Goal: Use online tool/utility: Utilize a website feature to perform a specific function

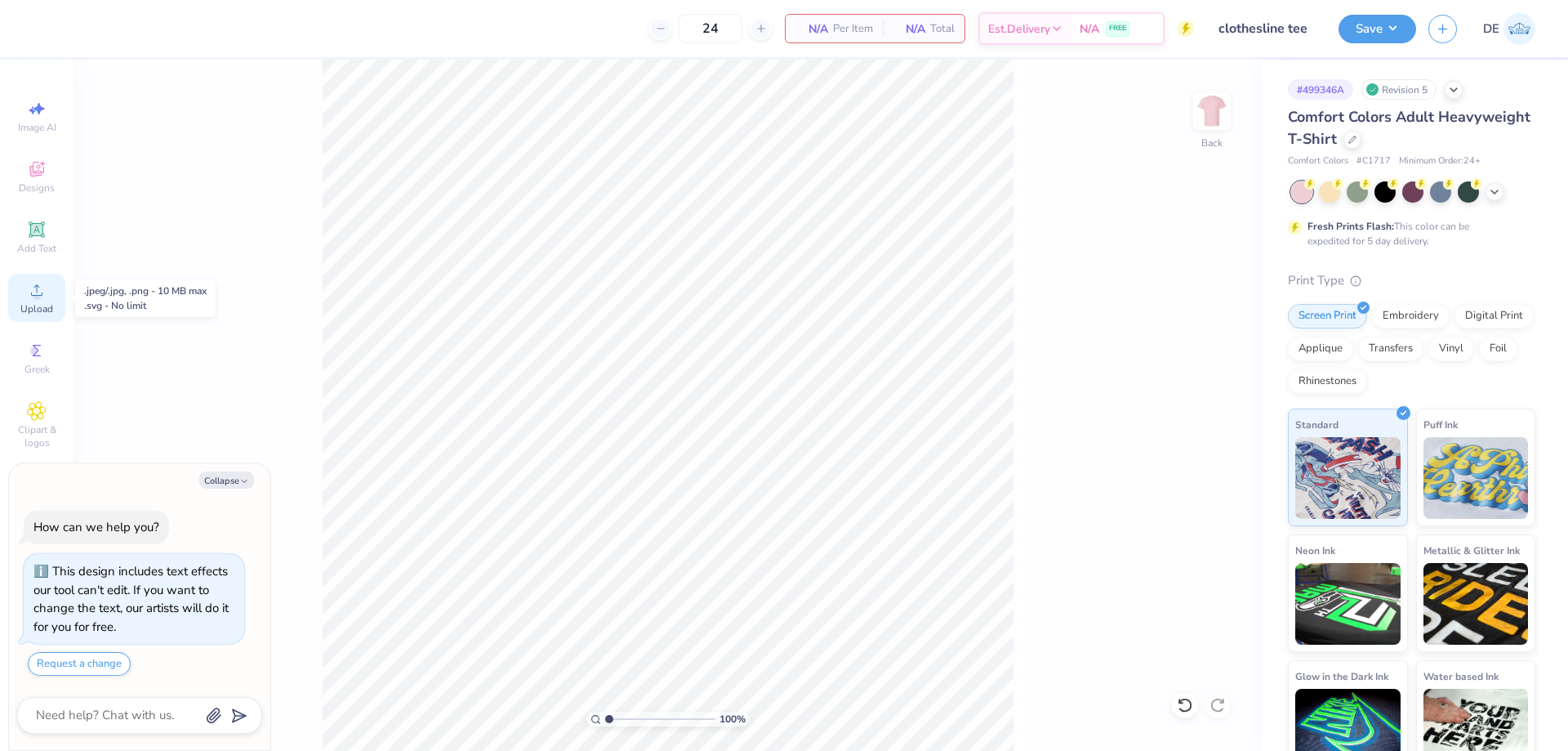
click at [26, 299] on div "Upload" at bounding box center [36, 298] width 57 height 49
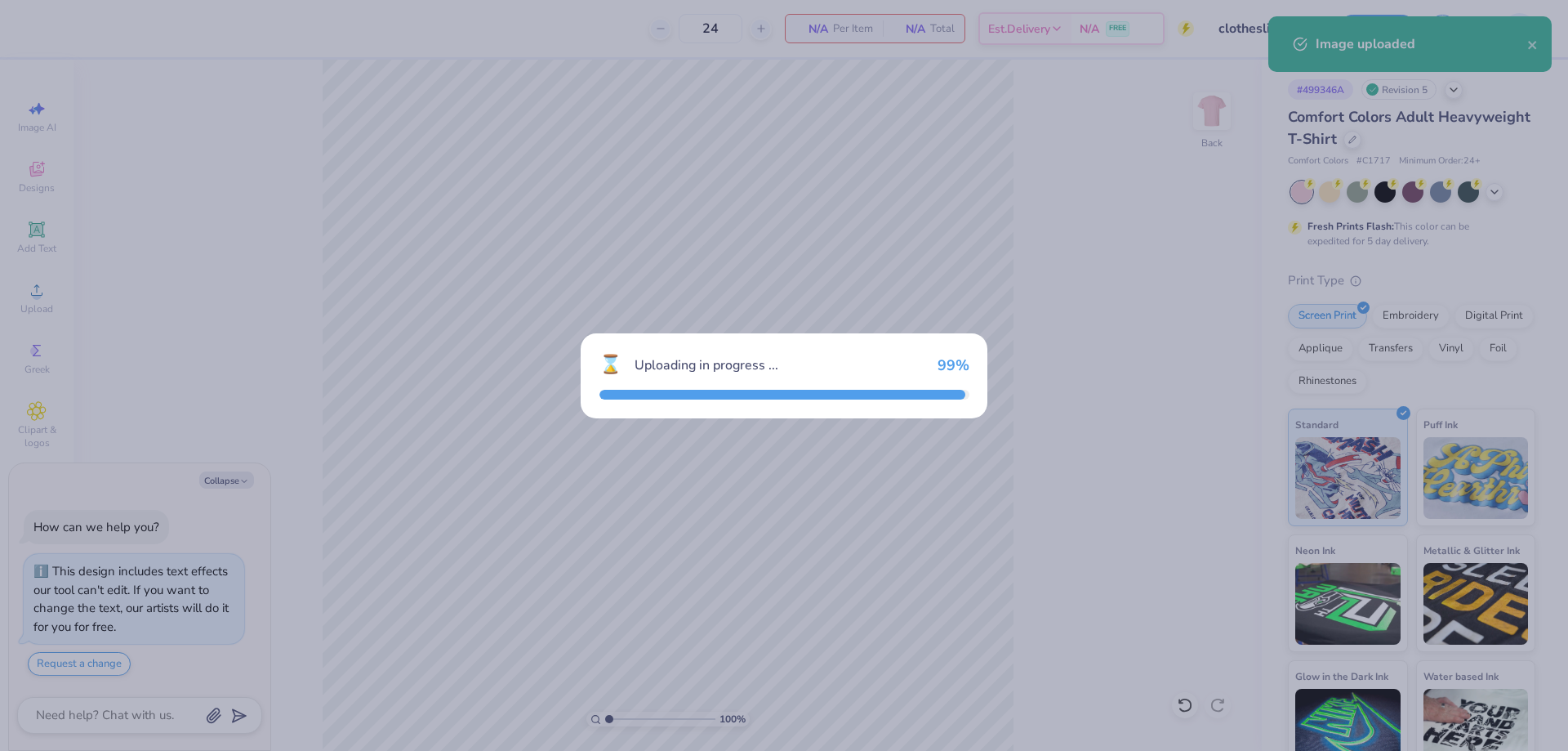
type textarea "x"
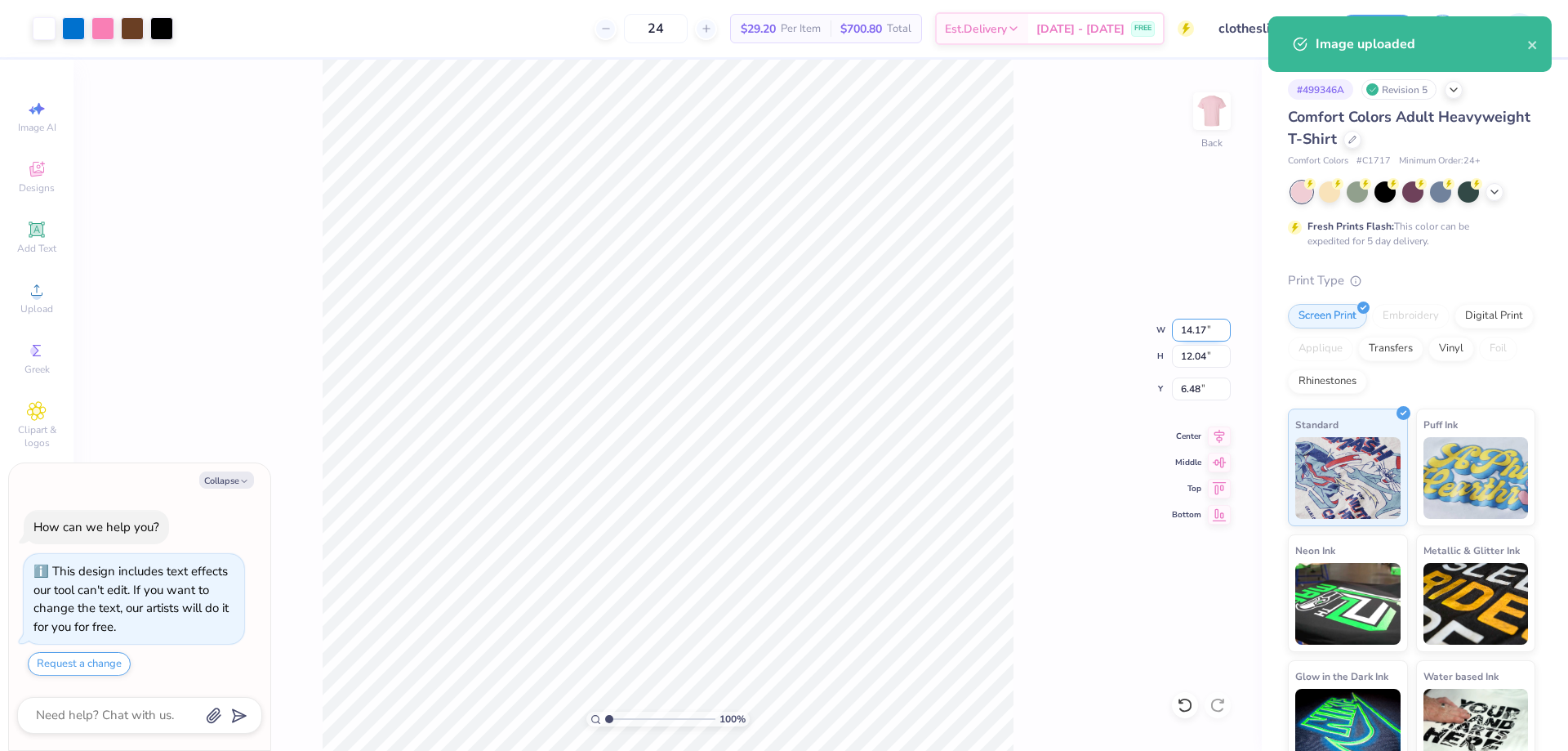
click at [1184, 329] on input "14.17" at bounding box center [1200, 330] width 59 height 23
click at [1184, 330] on input "14.17" at bounding box center [1200, 330] width 59 height 23
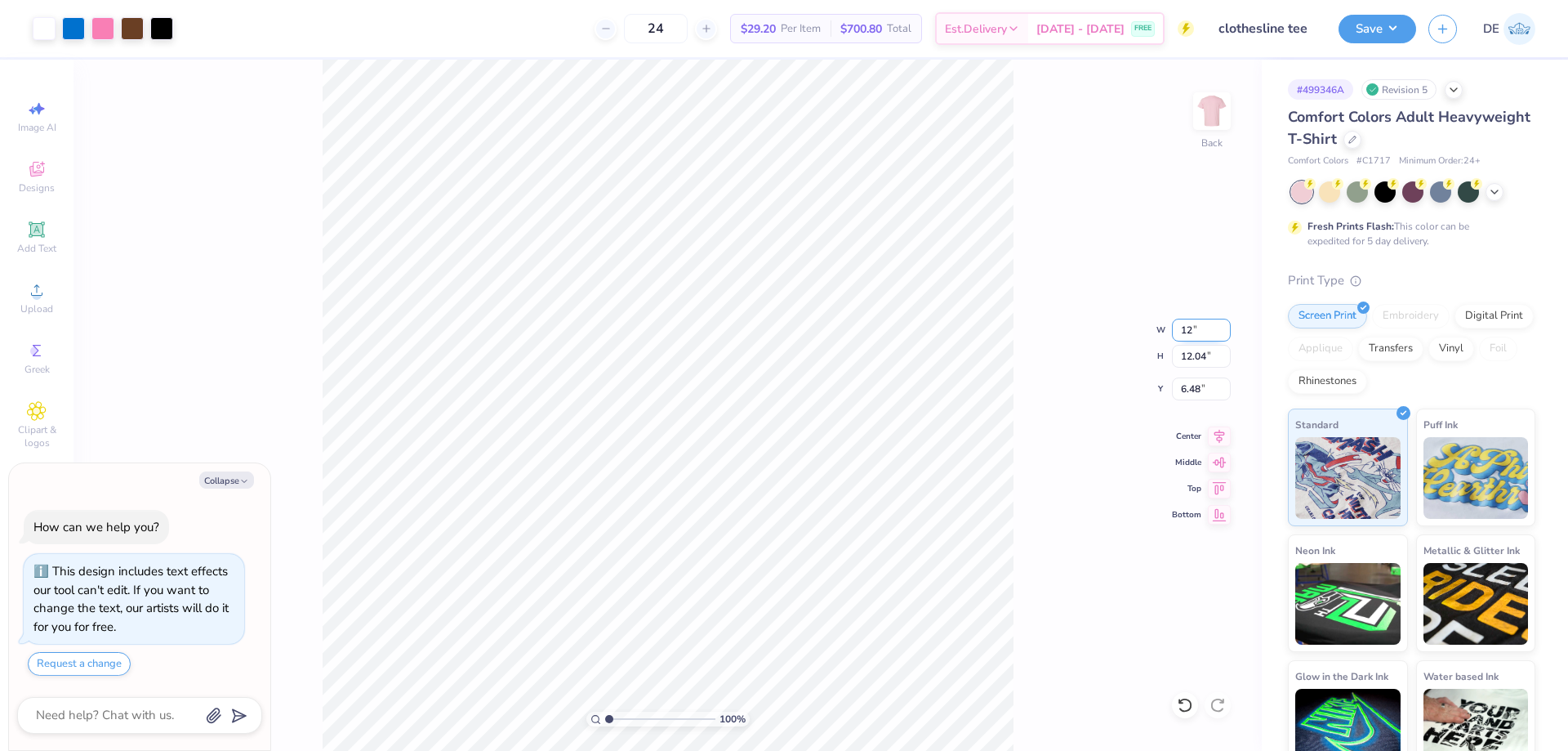
type input "12"
type textarea "x"
type input "12.00"
type input "10.19"
click at [1186, 390] on input "7.40" at bounding box center [1200, 389] width 59 height 23
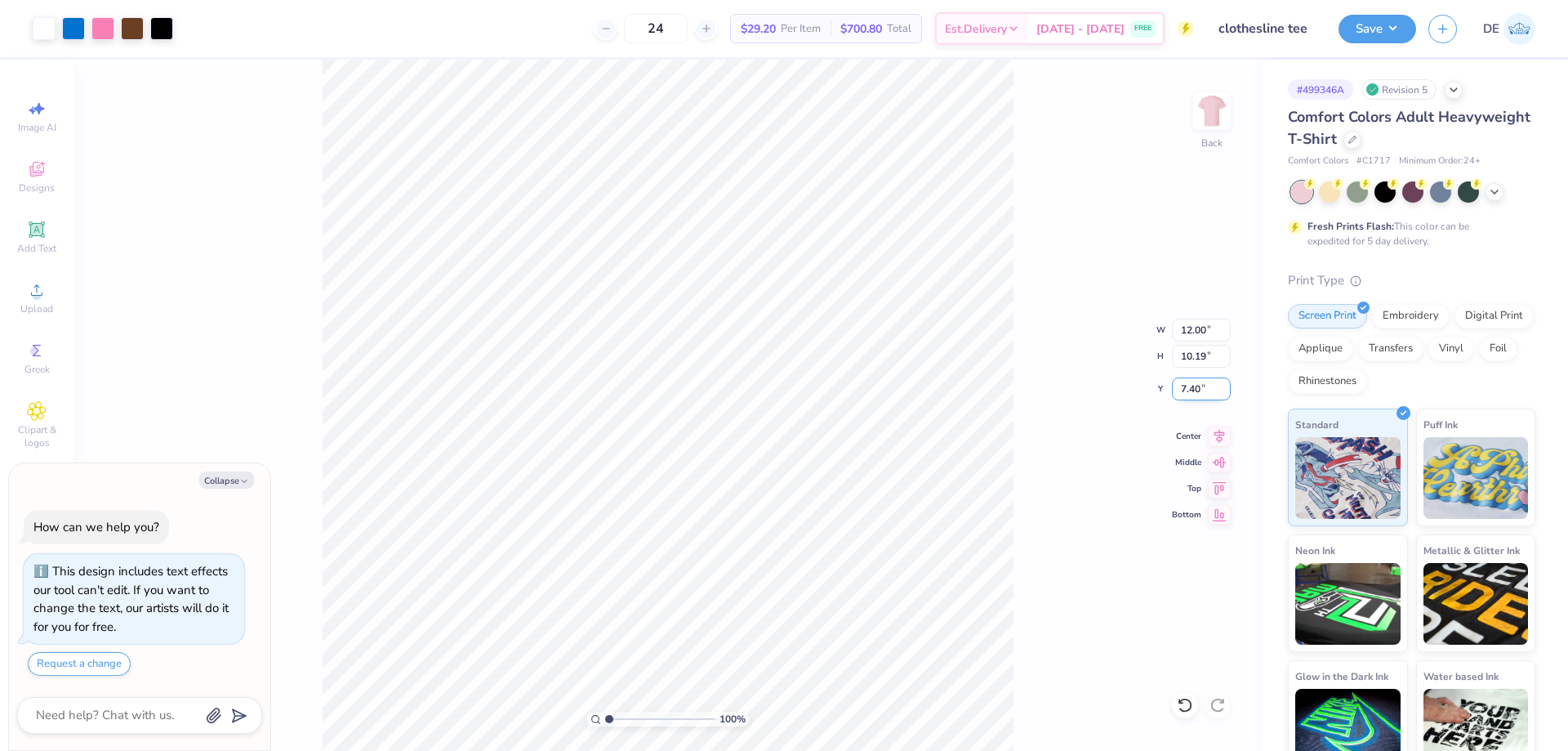
click at [1186, 390] on input "7.40" at bounding box center [1200, 389] width 59 height 23
type input "3"
type textarea "x"
type input "3.00"
click at [1170, 329] on div "100 % Back W 12.00 12.00 " H 10.19 10.19 " Y 3.00 3.00 " Center Middle Top Bott…" at bounding box center [667, 405] width 1188 height 691
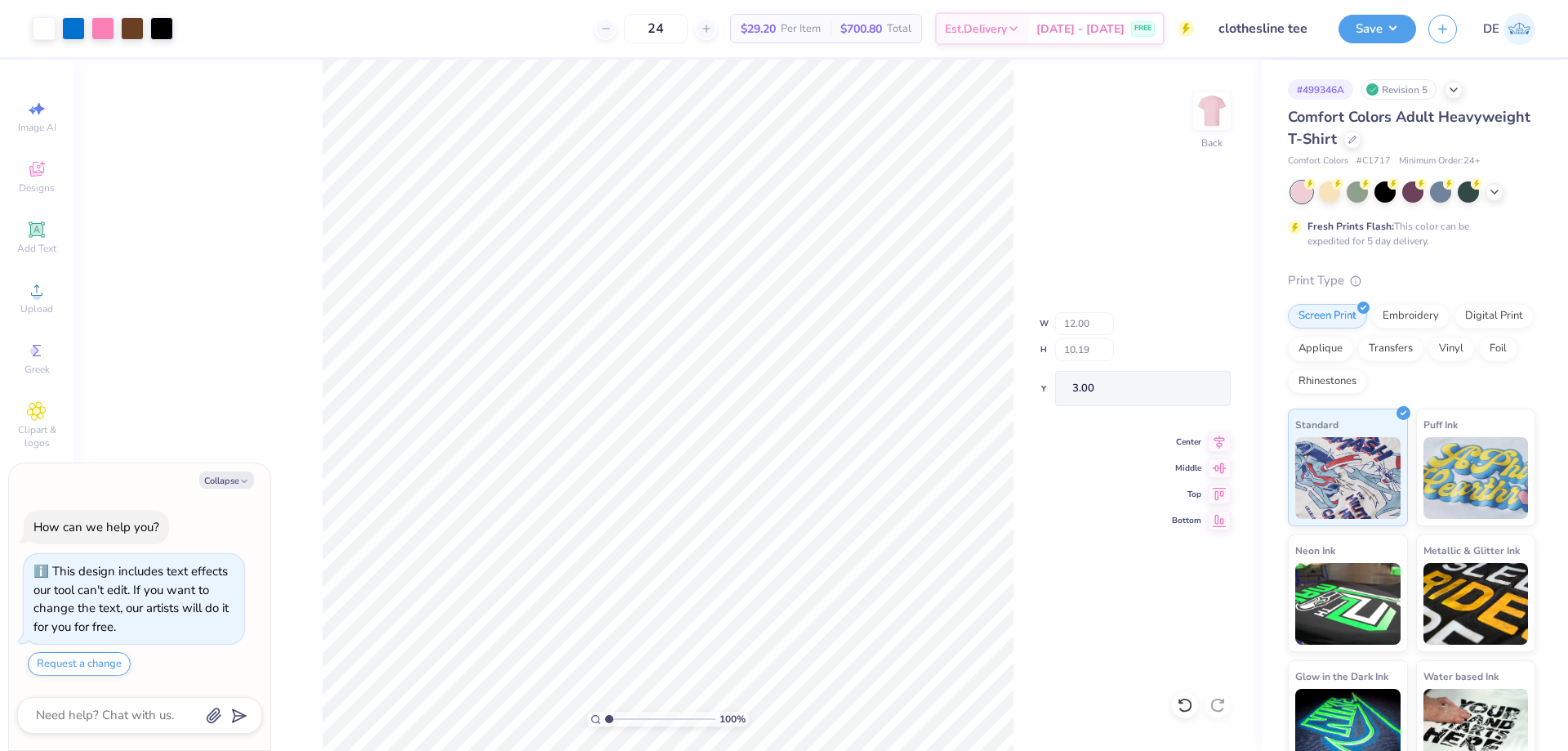
click at [1170, 329] on div "100 % Back W 12.00 H 10.19 Y 3.00 Center Middle Top Bottom" at bounding box center [667, 405] width 1188 height 691
type textarea "x"
click at [1186, 332] on input "12.00" at bounding box center [1200, 330] width 59 height 23
type input "11.5"
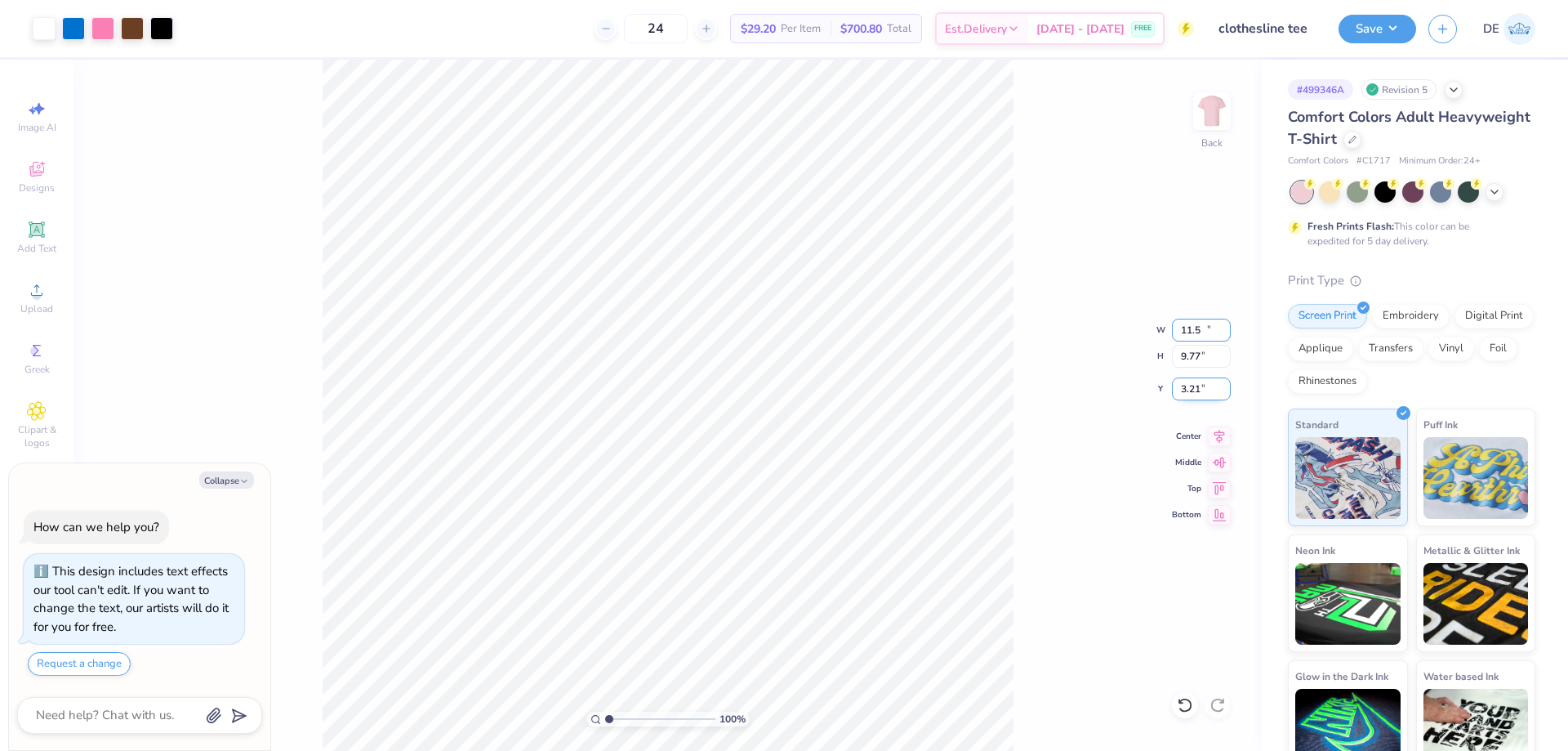
type textarea "x"
type input "11.50"
type input "9.77"
click at [1184, 390] on input "3.21" at bounding box center [1200, 389] width 59 height 23
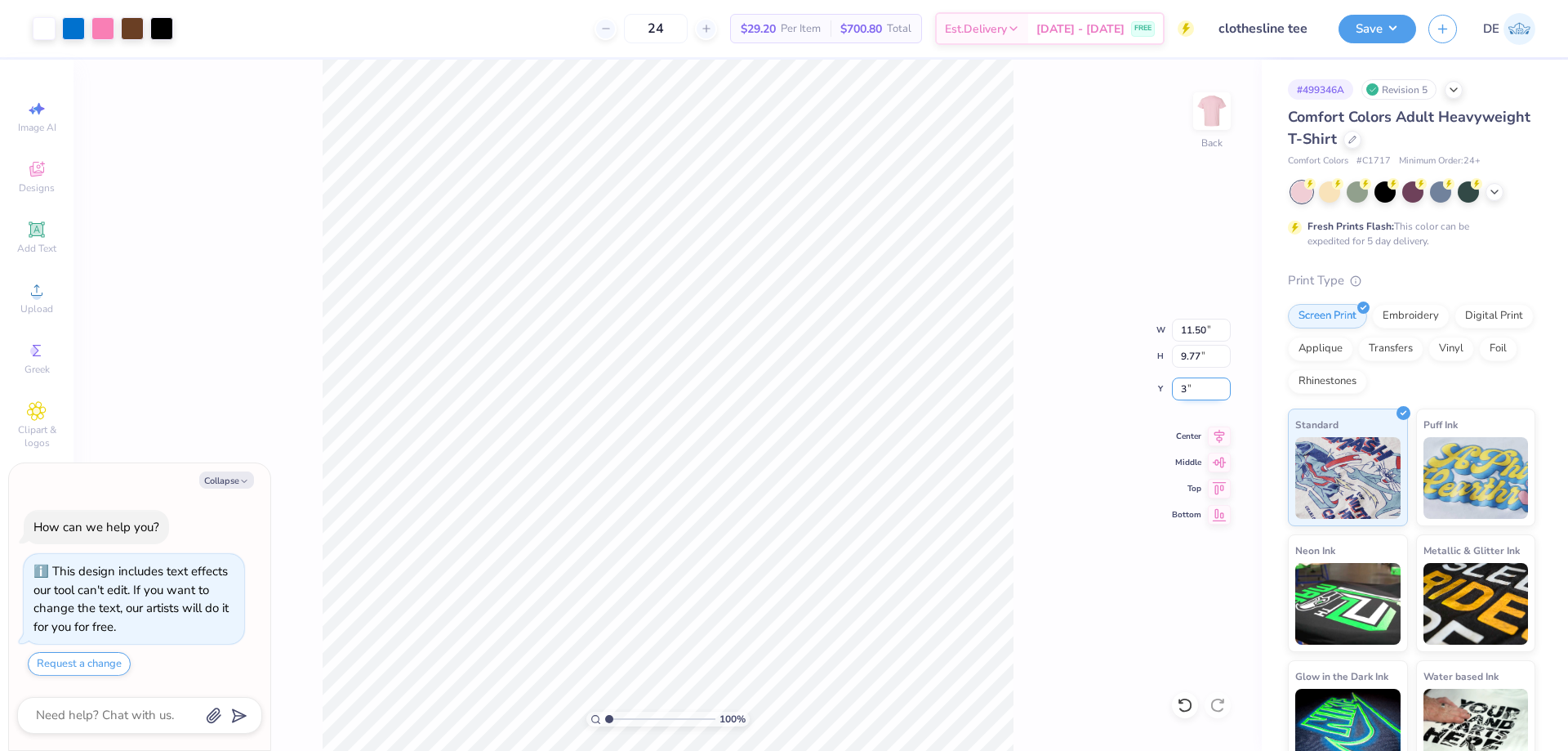
type input "3"
type textarea "x"
type input "3.00"
type textarea "x"
click at [1184, 333] on input "11.50" at bounding box center [1200, 330] width 59 height 23
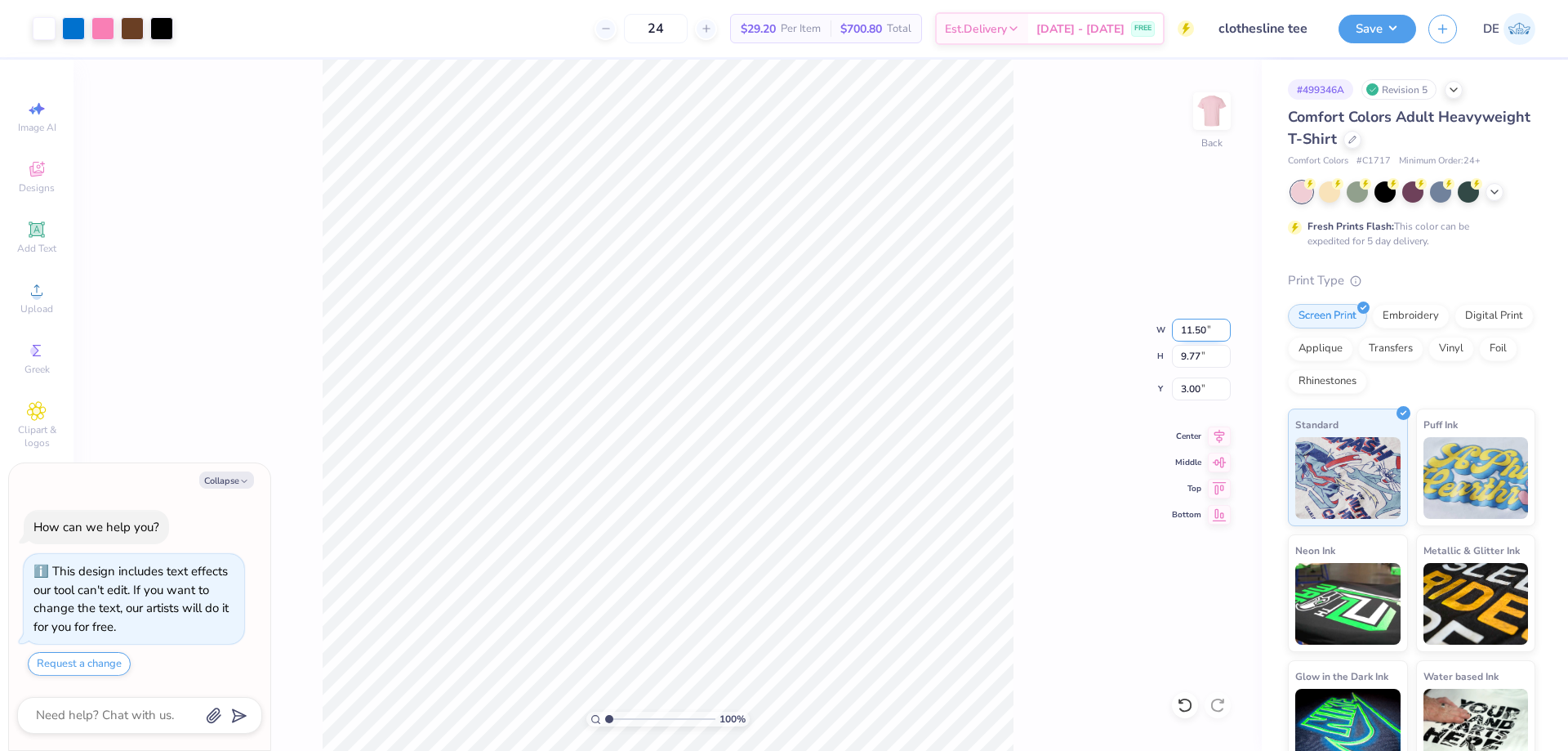
click at [1184, 333] on input "11.50" at bounding box center [1200, 330] width 59 height 23
type input "12"
type textarea "x"
type input "12.00"
type input "10.19"
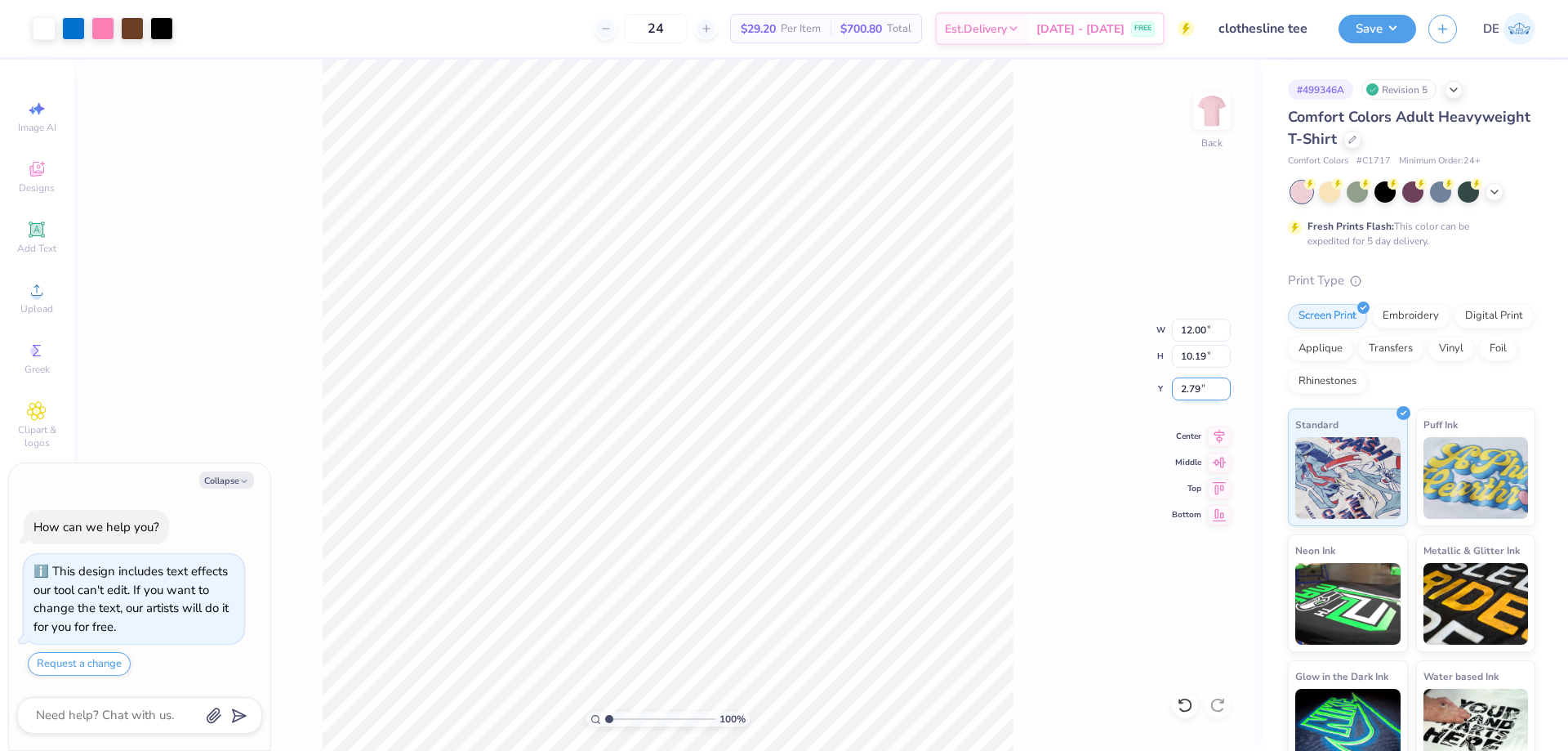
click at [1191, 389] on input "2.79" at bounding box center [1200, 389] width 59 height 23
type input "3"
type textarea "x"
type input "3.00"
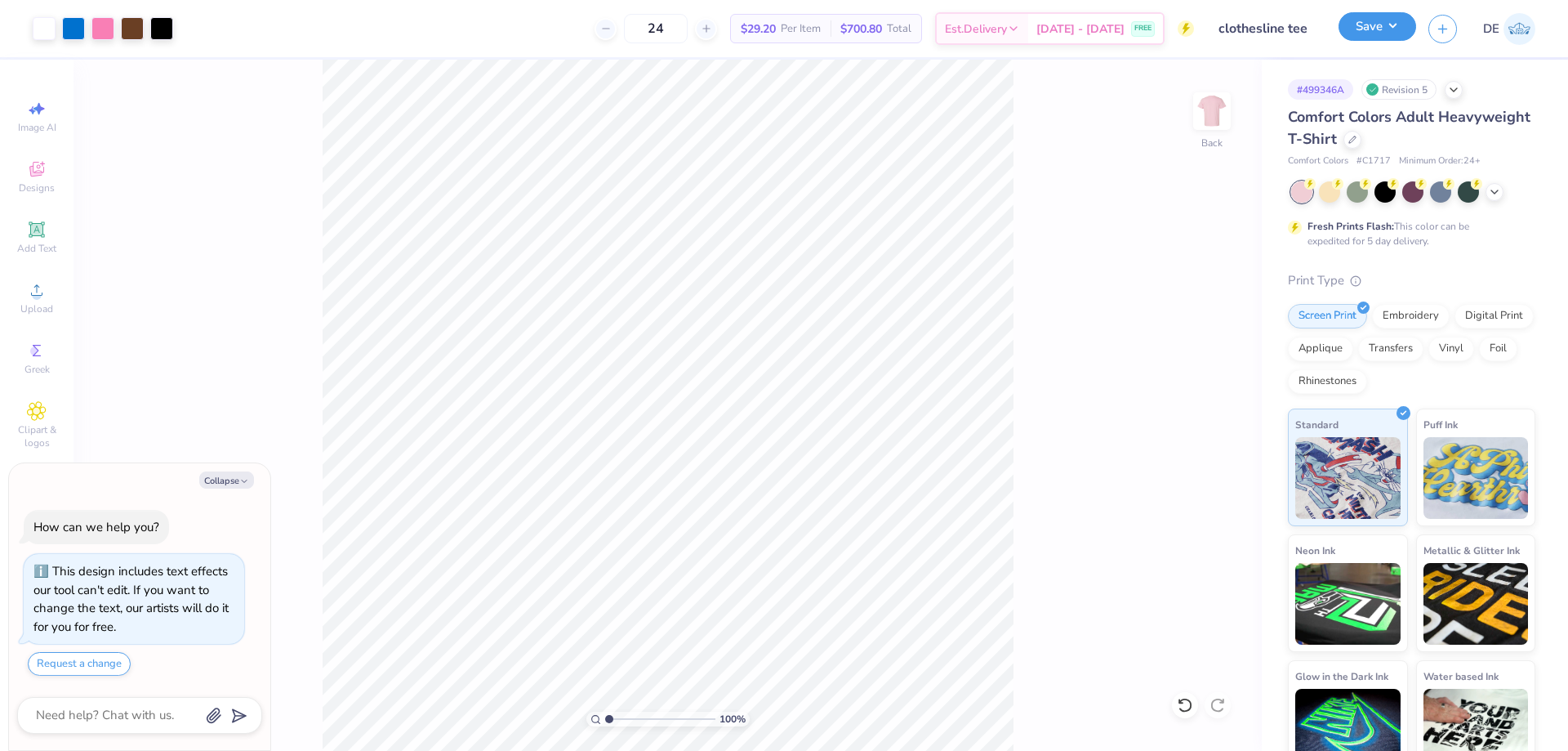
click at [1364, 21] on button "Save" at bounding box center [1377, 26] width 78 height 28
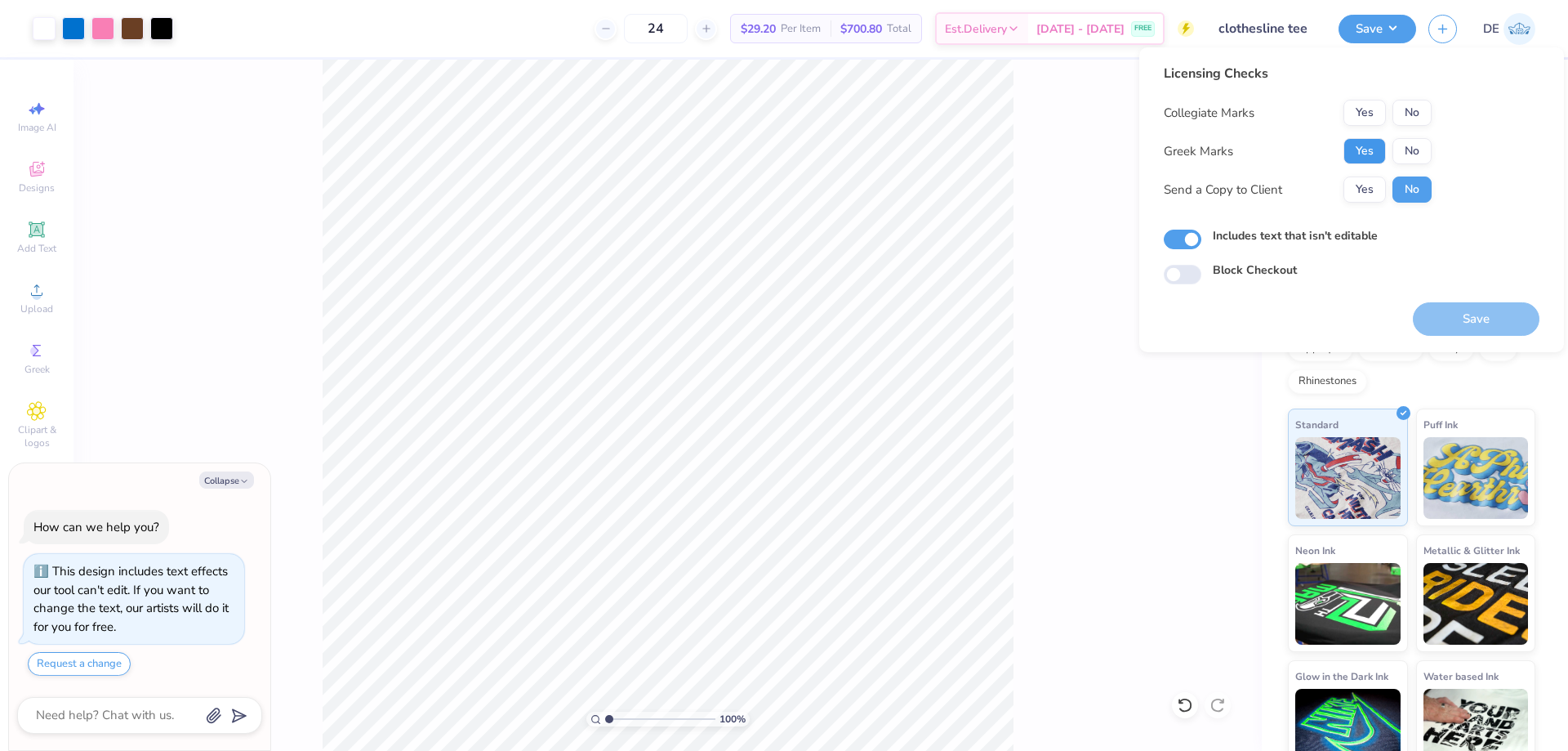
click at [1357, 147] on button "Yes" at bounding box center [1364, 150] width 43 height 26
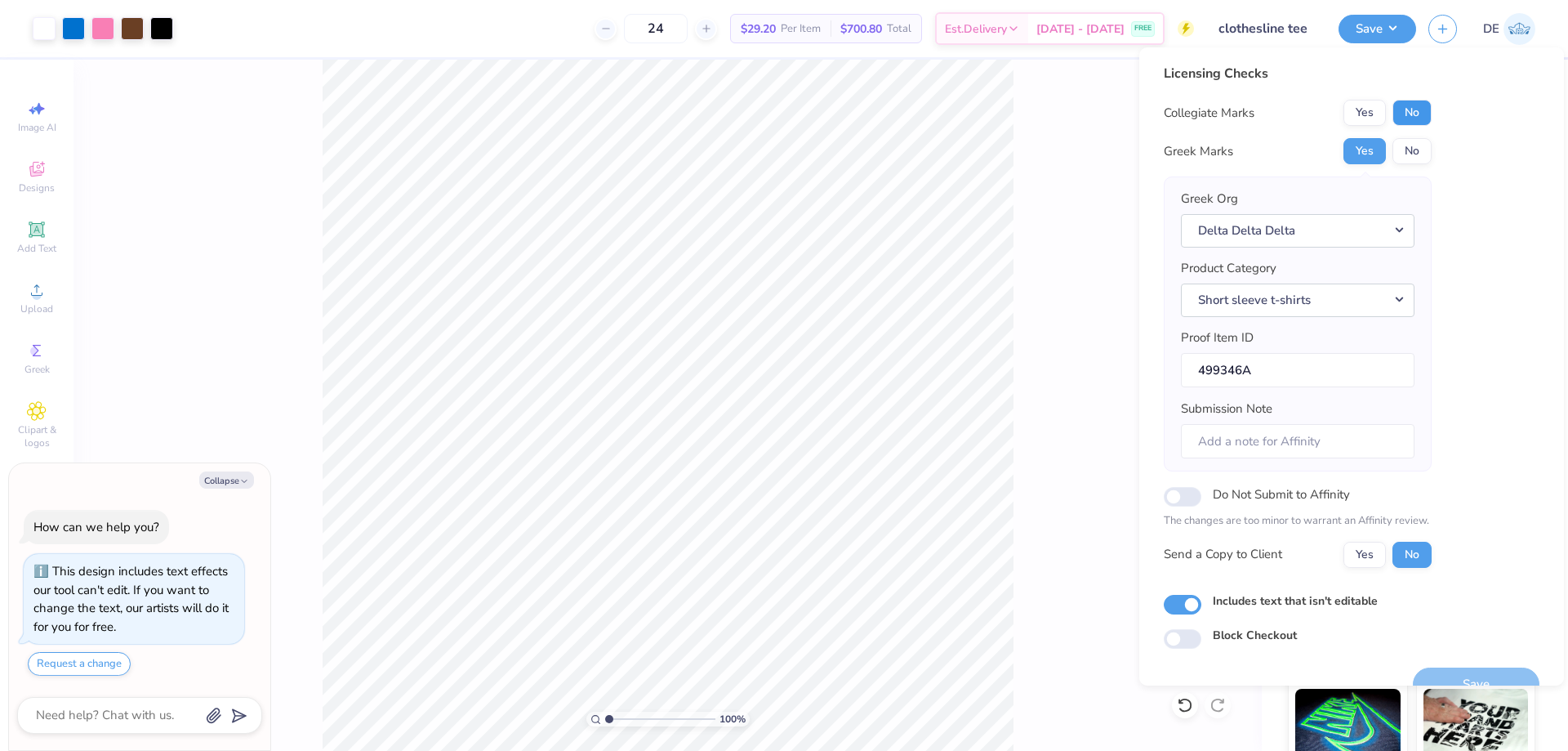
click at [1406, 104] on button "No" at bounding box center [1412, 113] width 39 height 26
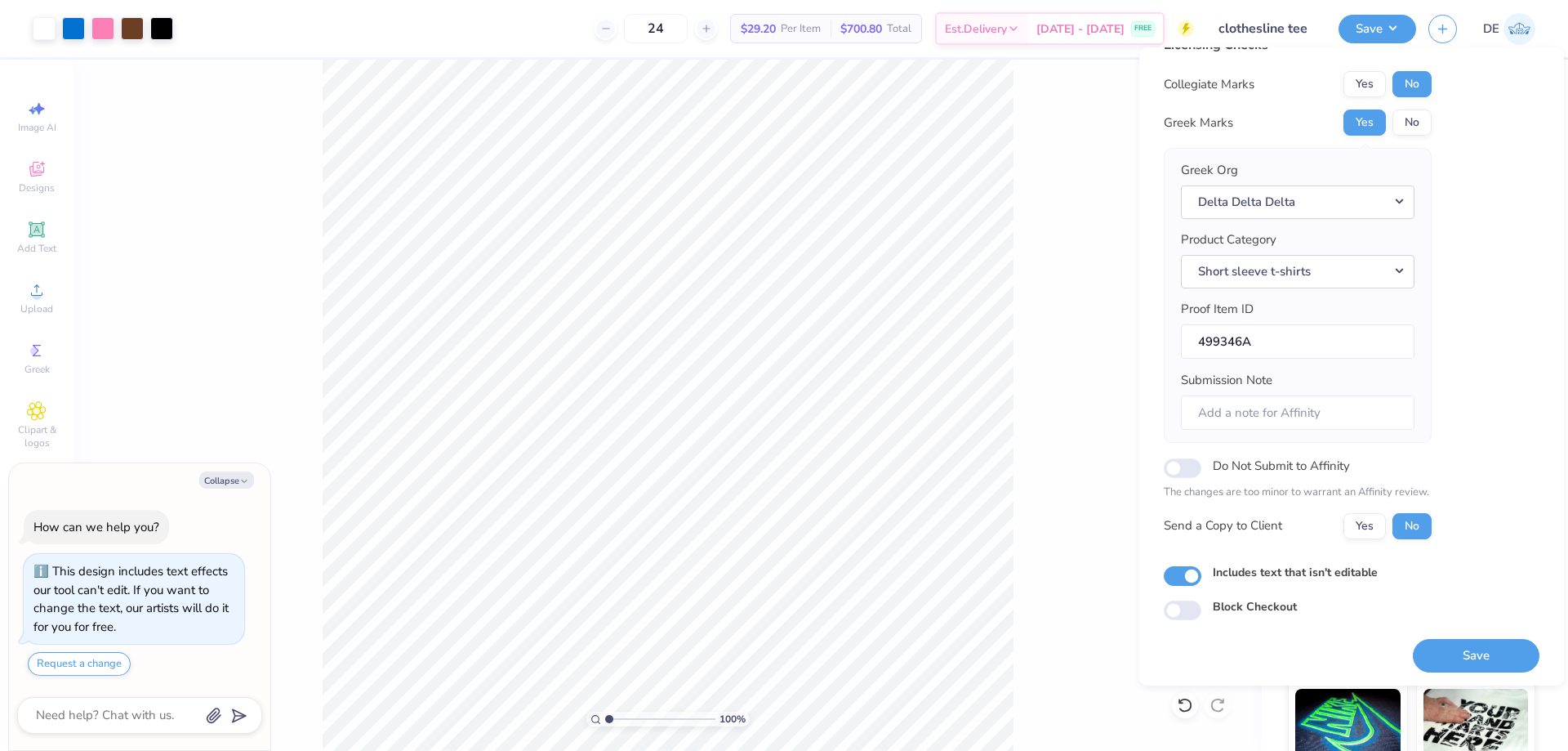
scroll to position [31, 0]
click at [1459, 667] on button "Save" at bounding box center [1476, 655] width 127 height 34
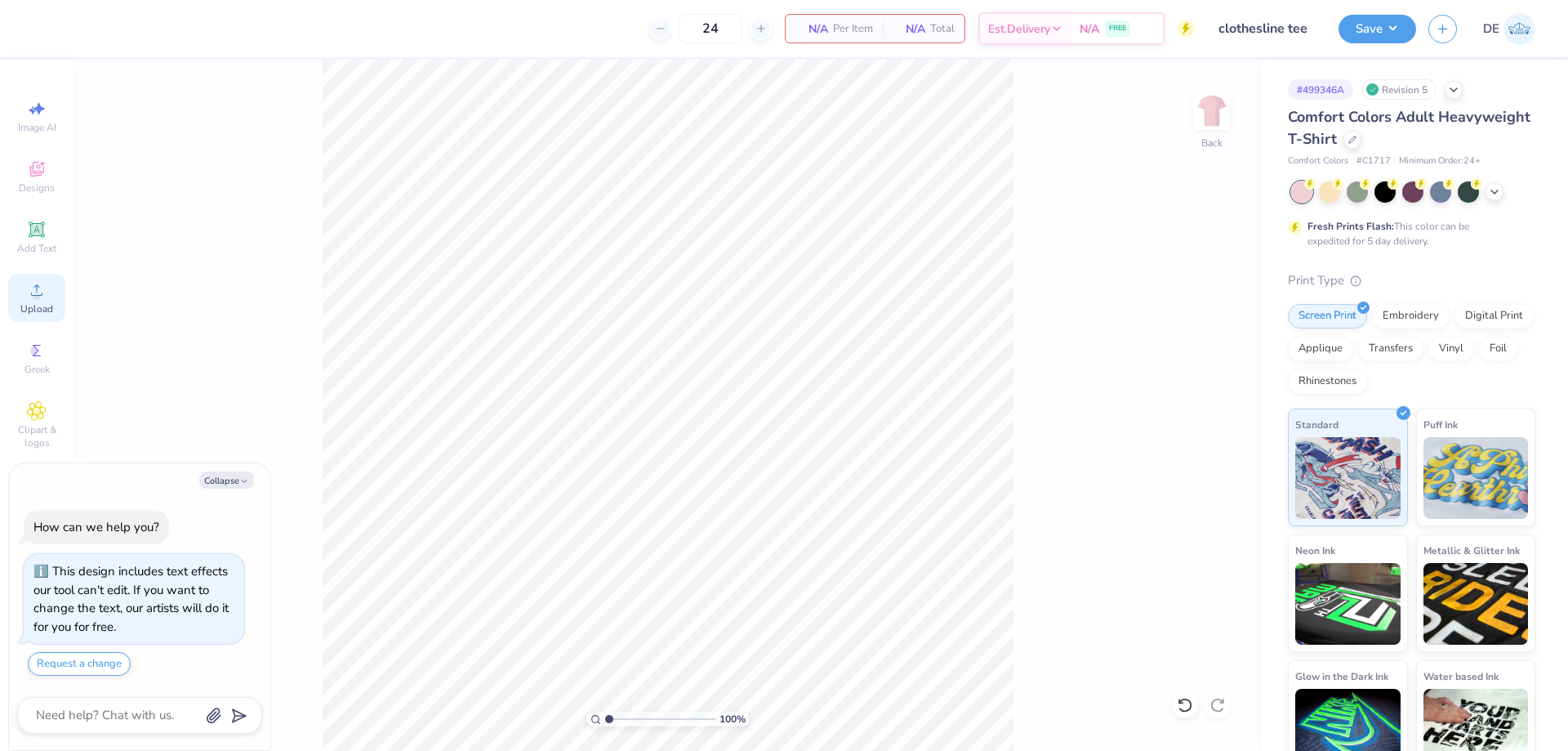
click at [49, 289] on div "Upload" at bounding box center [36, 298] width 57 height 49
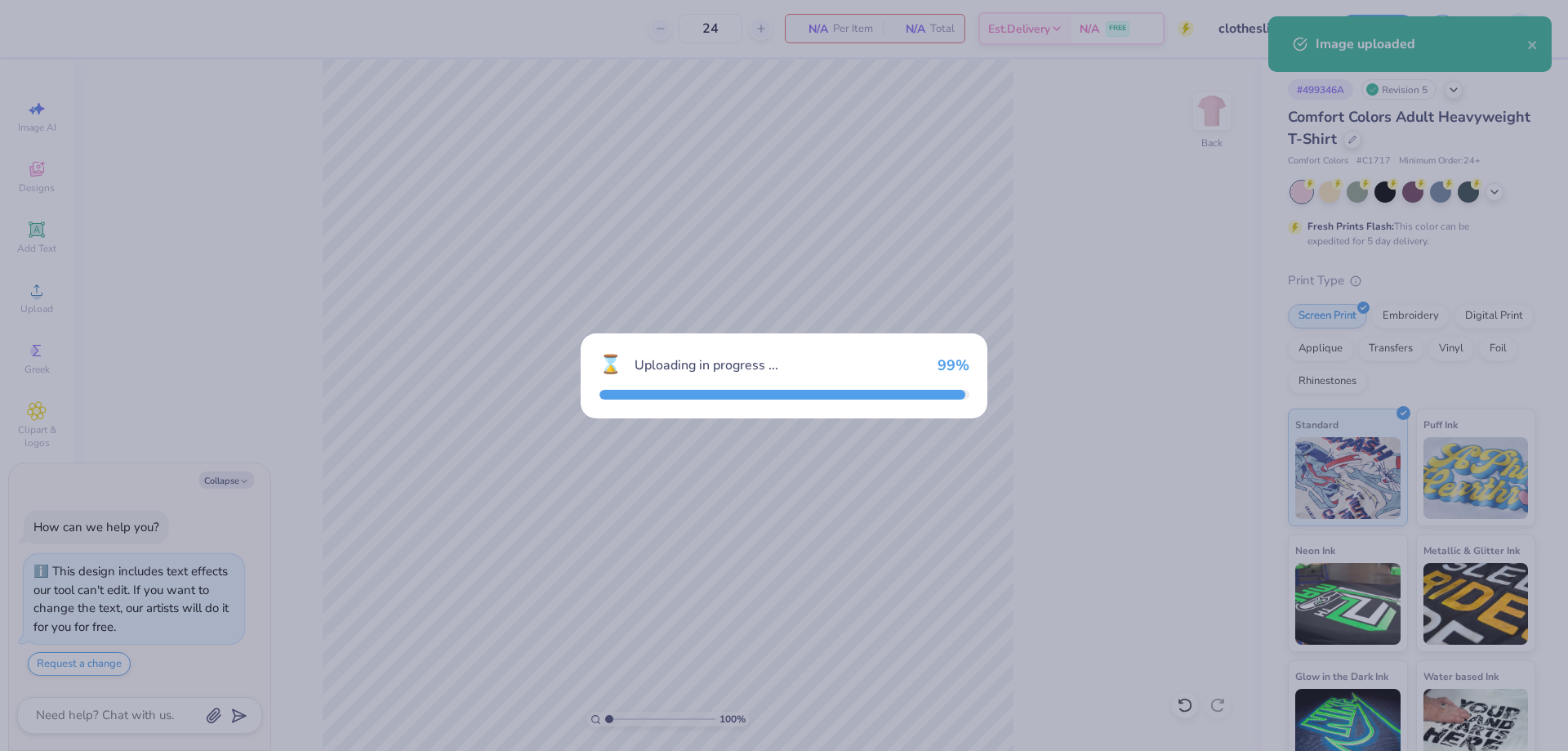
type textarea "x"
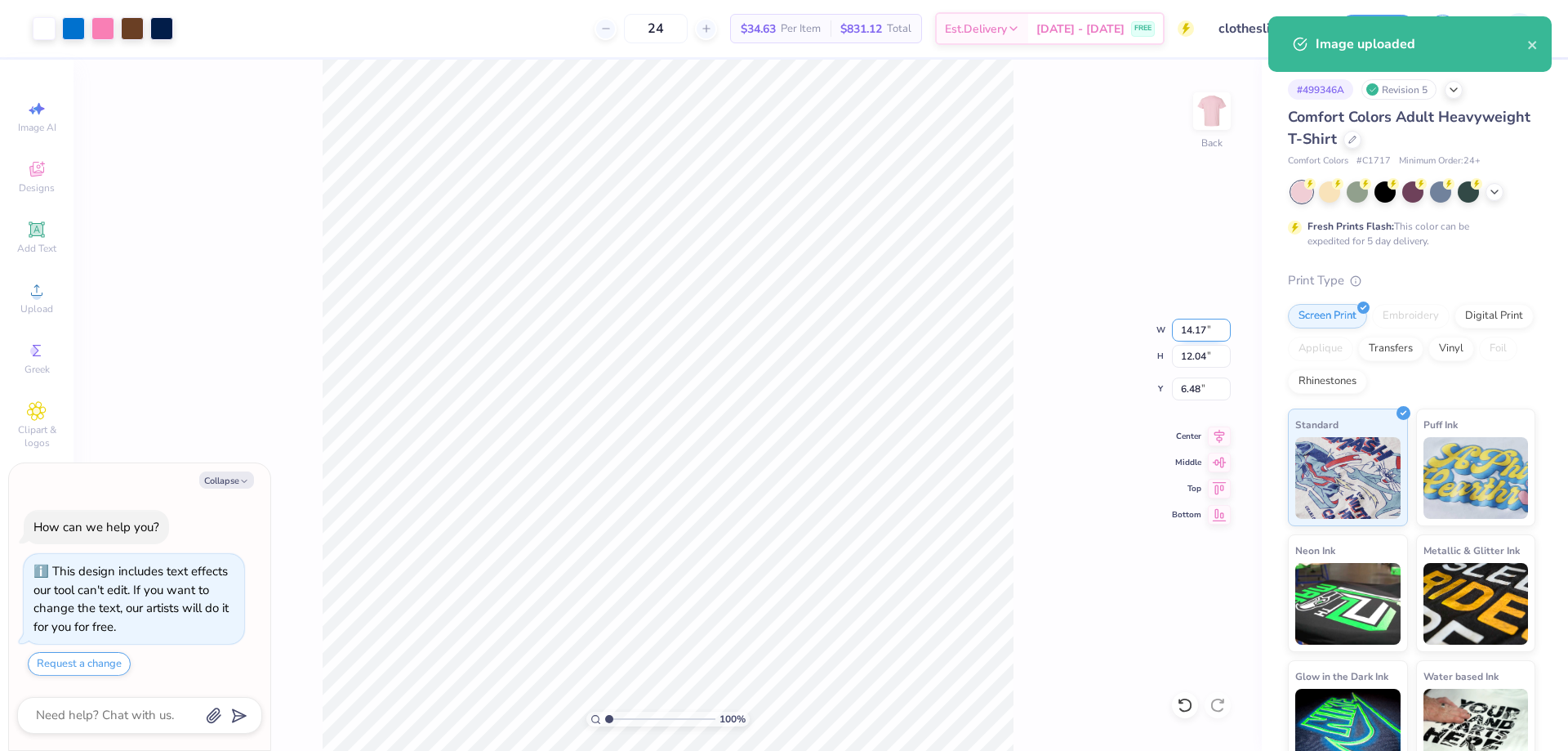
click at [1188, 331] on input "14.17" at bounding box center [1200, 330] width 59 height 23
click at [1188, 330] on input "14.17" at bounding box center [1200, 330] width 59 height 23
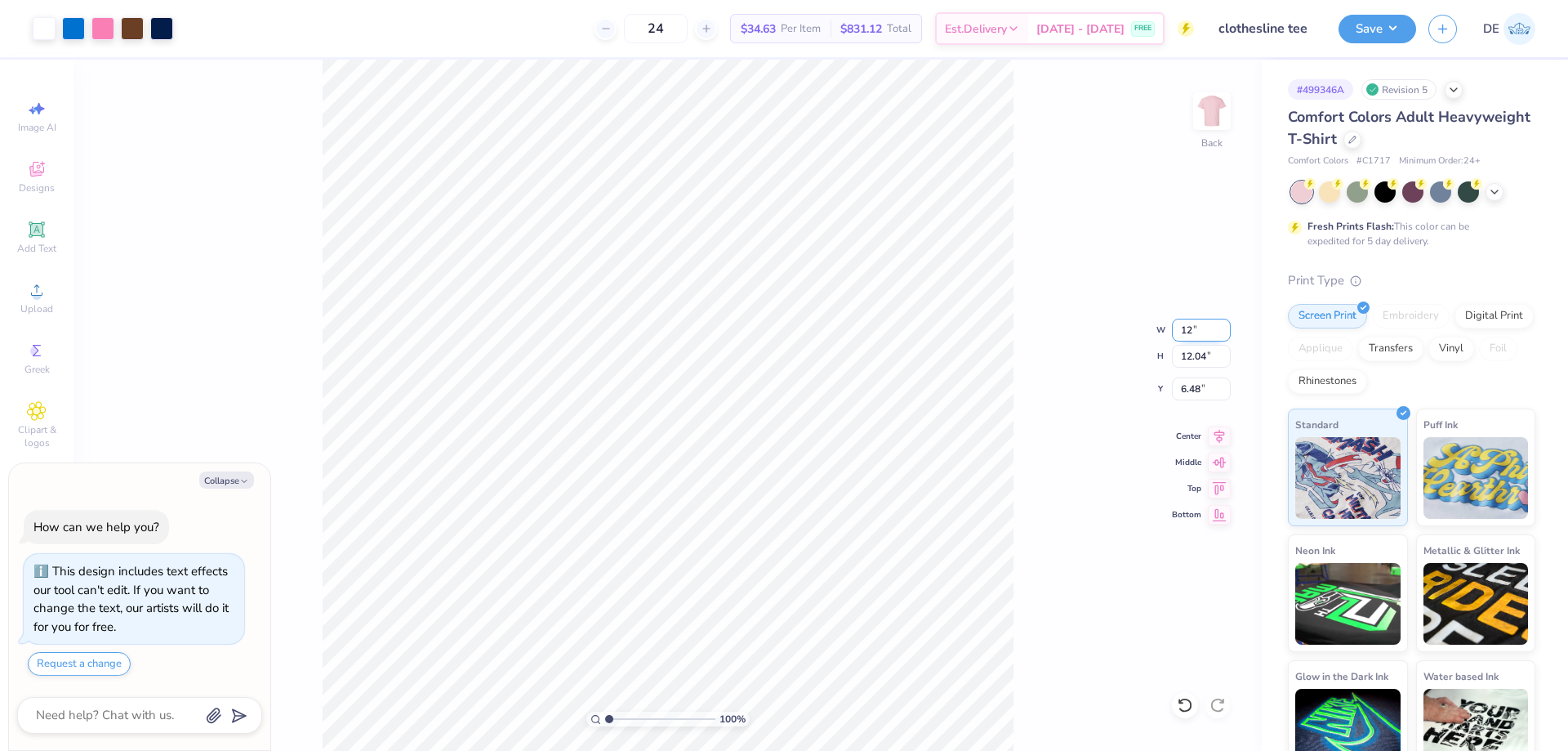
type input "12"
type textarea "x"
type input "12.00"
type input "10.19"
click at [1191, 389] on input "7.40" at bounding box center [1200, 389] width 59 height 23
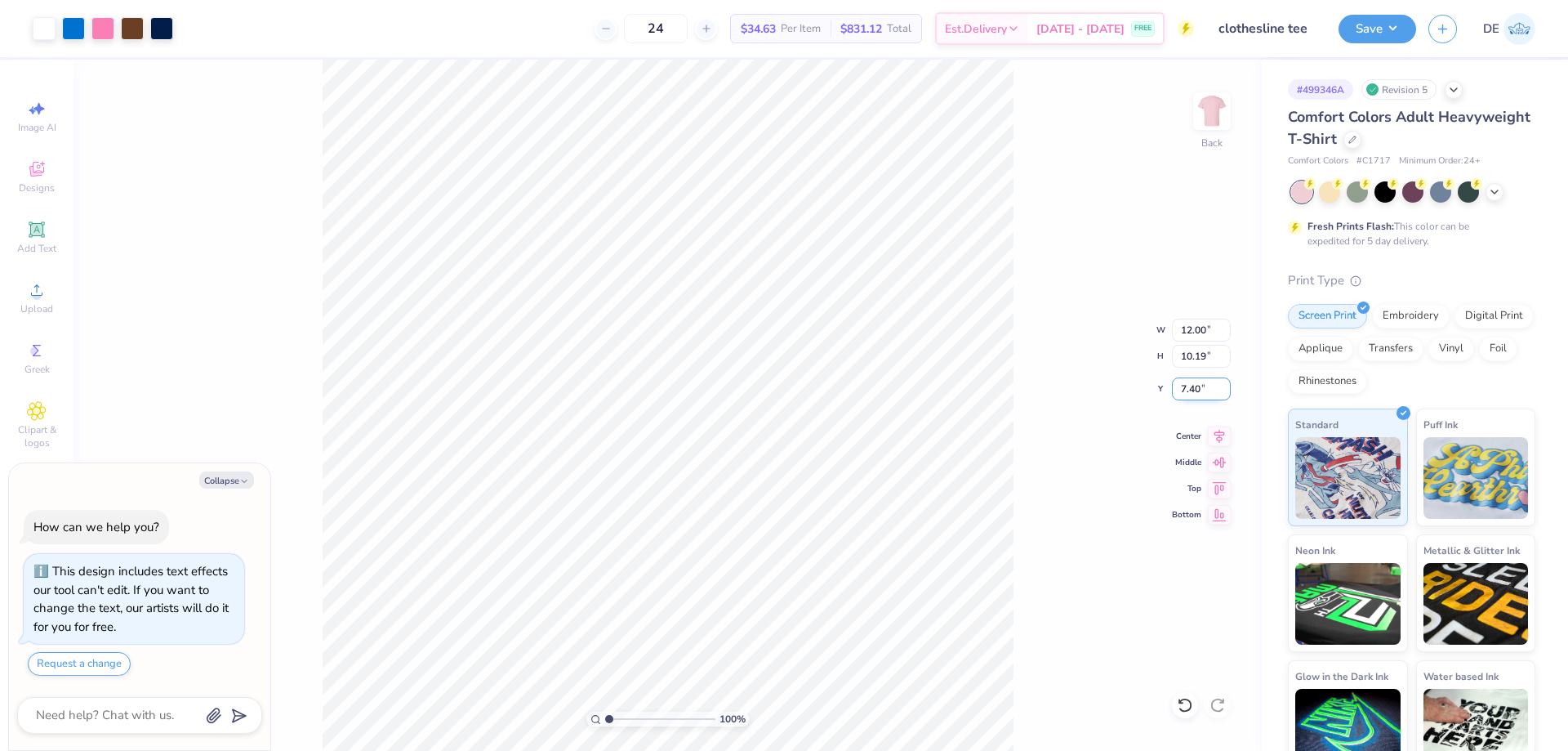
click at [1191, 389] on input "7.40" at bounding box center [1200, 389] width 59 height 23
type input "3"
type textarea "x"
type input "3.00"
click at [1362, 35] on button "Save" at bounding box center [1377, 26] width 78 height 28
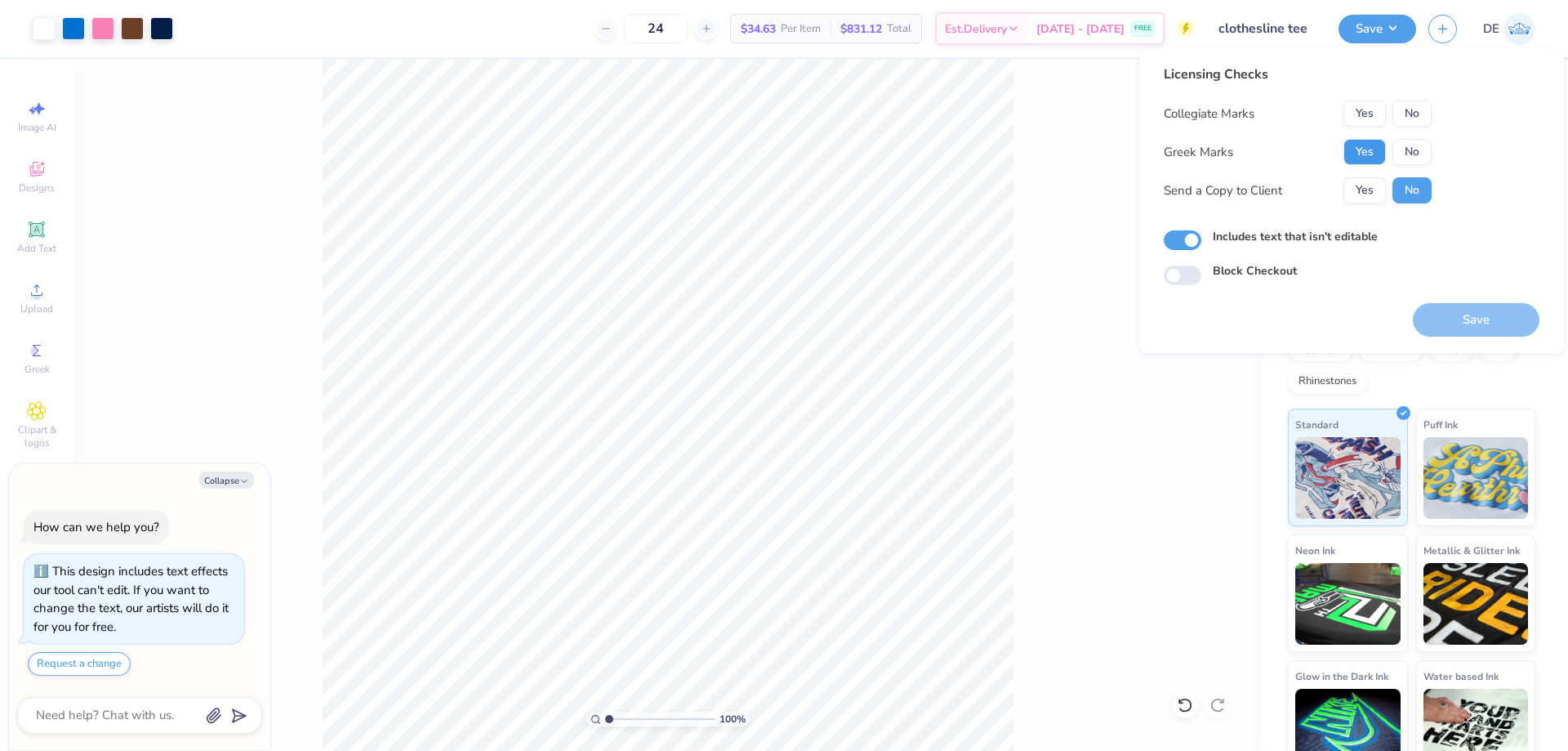
click at [1352, 149] on button "Yes" at bounding box center [1364, 151] width 43 height 26
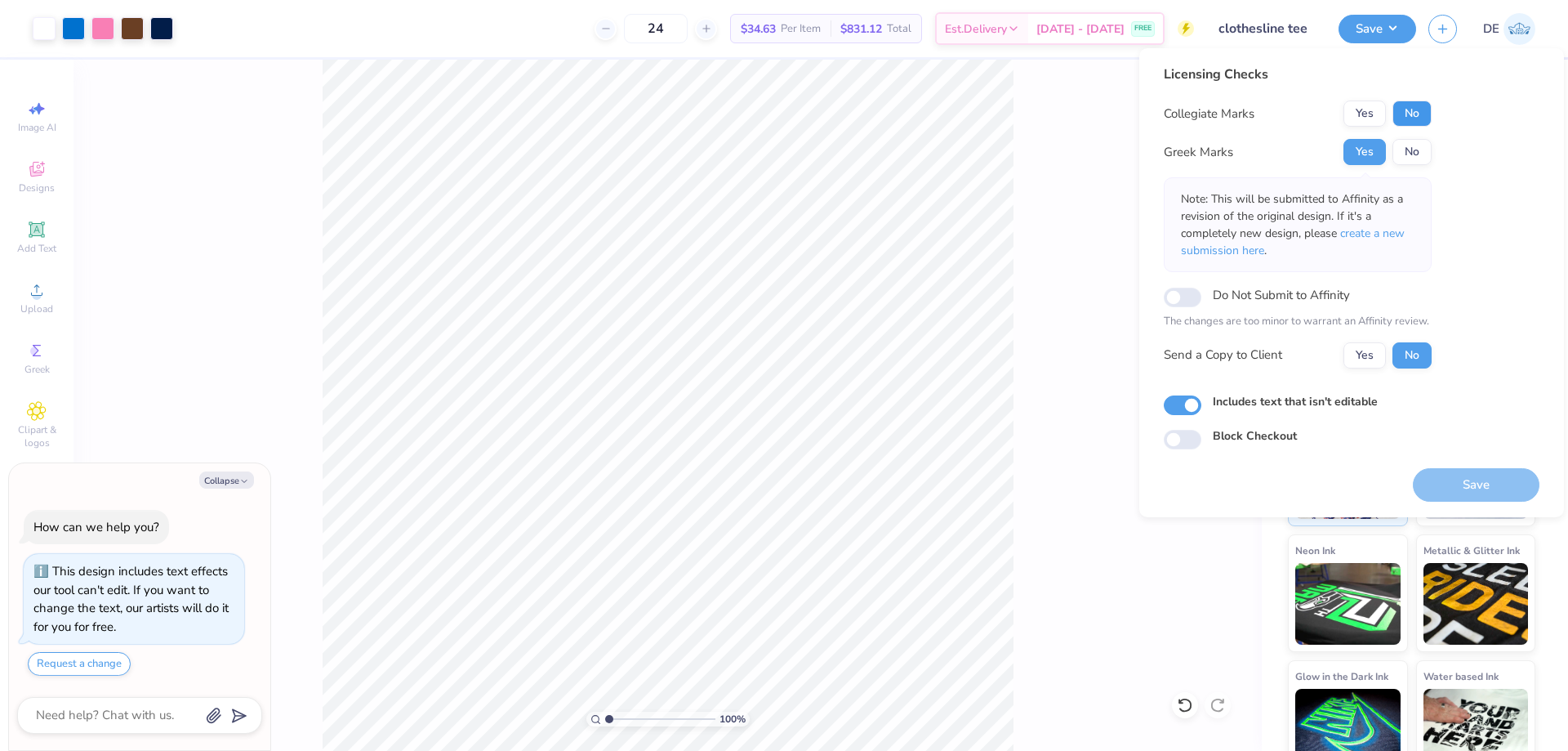
click at [1414, 117] on button "No" at bounding box center [1412, 114] width 39 height 26
click at [1496, 481] on button "Save" at bounding box center [1476, 484] width 127 height 34
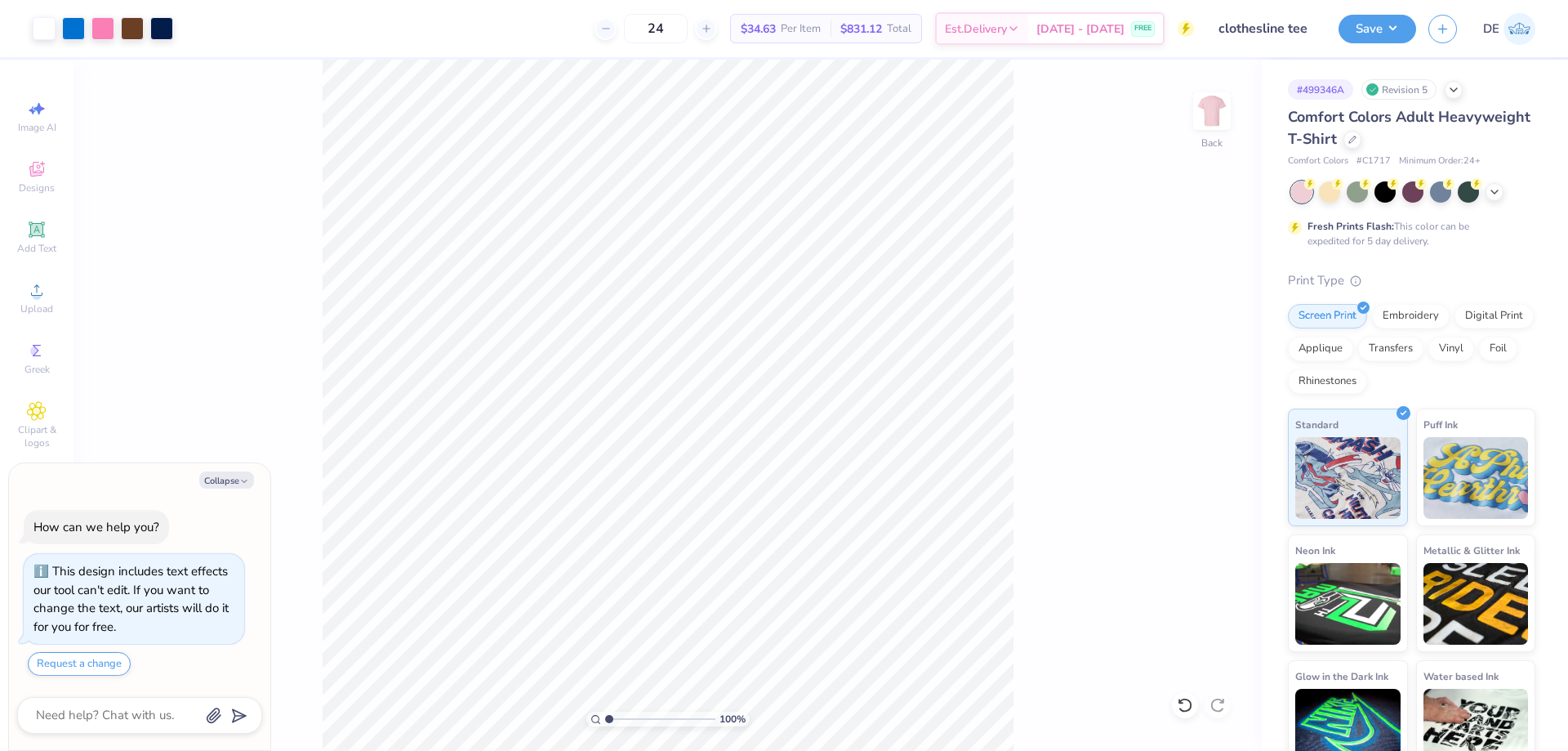
type textarea "x"
